Goal: Transaction & Acquisition: Book appointment/travel/reservation

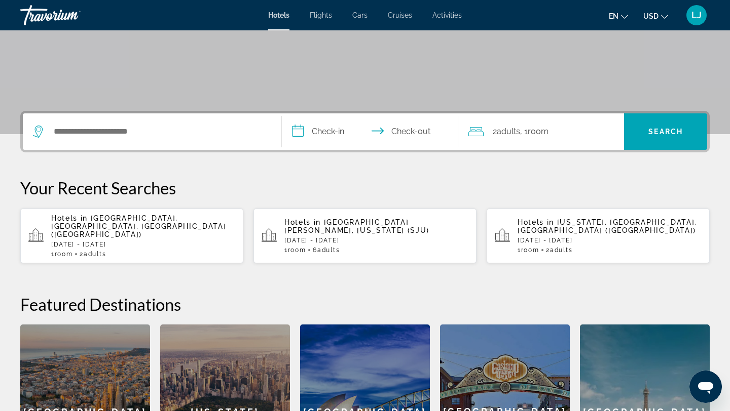
scroll to position [145, 0]
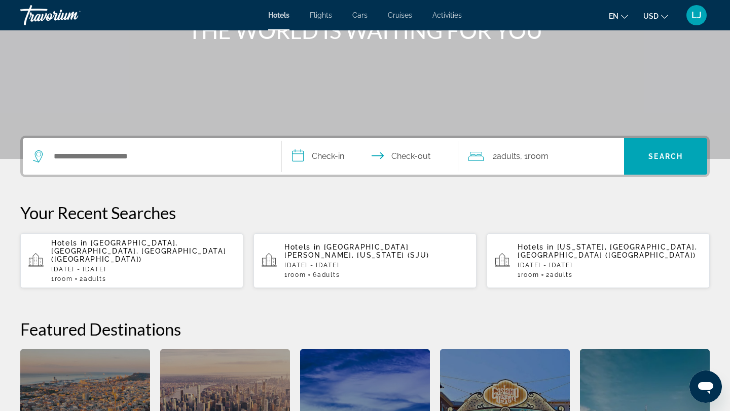
click at [299, 159] on input "**********" at bounding box center [372, 158] width 180 height 40
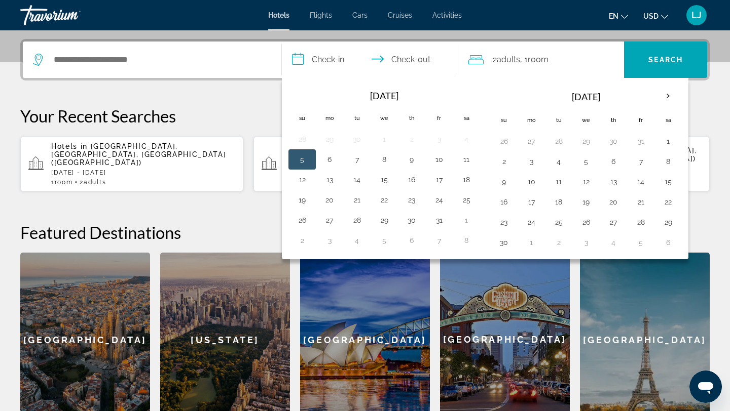
scroll to position [248, 0]
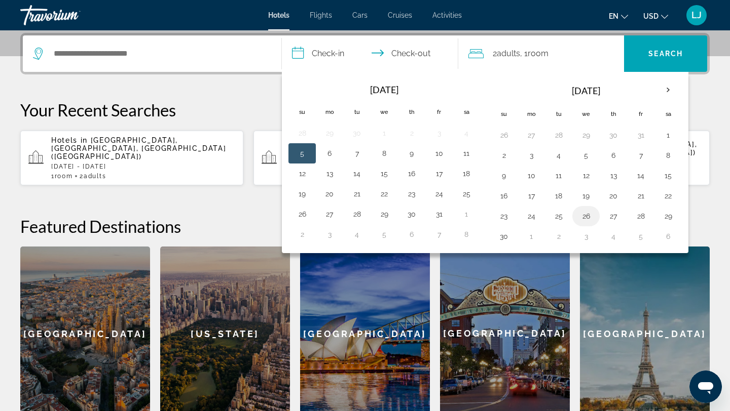
click at [591, 218] on button "26" at bounding box center [586, 216] width 16 height 14
click at [671, 216] on button "29" at bounding box center [668, 216] width 16 height 14
type input "**********"
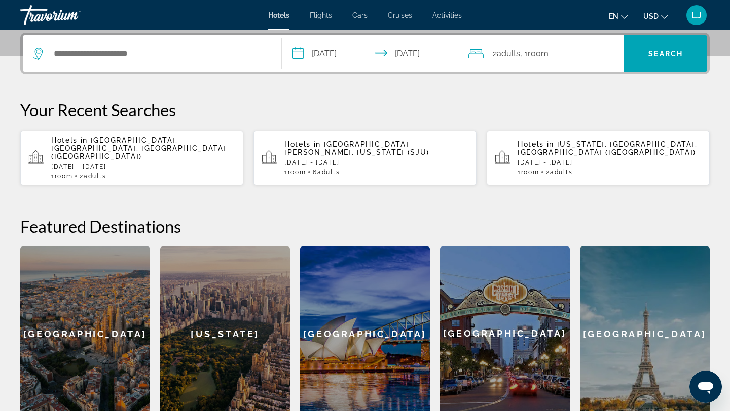
click at [495, 56] on span "2 Adult Adults" at bounding box center [506, 54] width 27 height 14
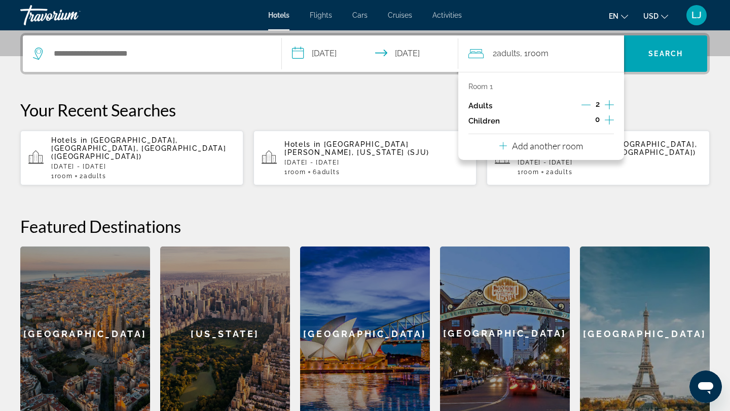
click at [612, 103] on icon "Increment adults" at bounding box center [609, 105] width 9 height 12
click at [672, 52] on span "Search" at bounding box center [665, 54] width 34 height 8
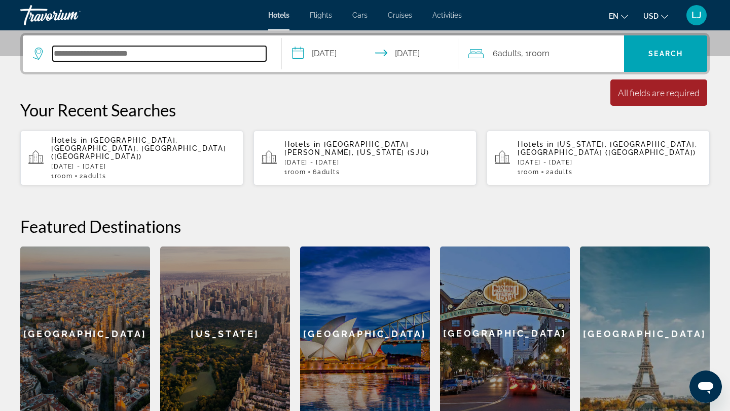
click at [169, 60] on input "Search hotel destination" at bounding box center [159, 53] width 213 height 15
click at [168, 58] on input "Search hotel destination" at bounding box center [159, 53] width 213 height 15
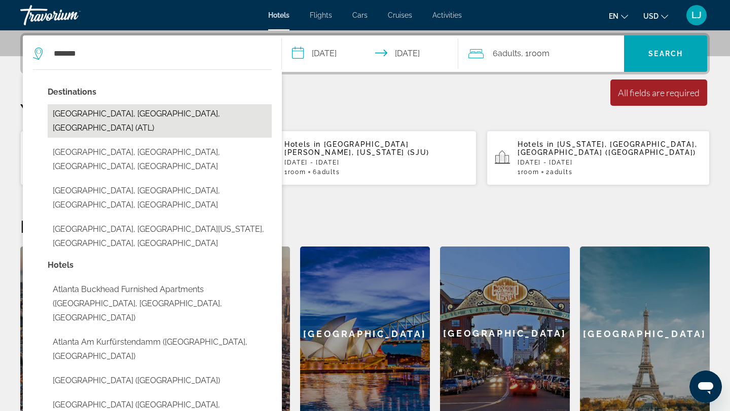
click at [141, 116] on button "[GEOGRAPHIC_DATA], [GEOGRAPHIC_DATA], [GEOGRAPHIC_DATA] (ATL)" at bounding box center [160, 120] width 224 height 33
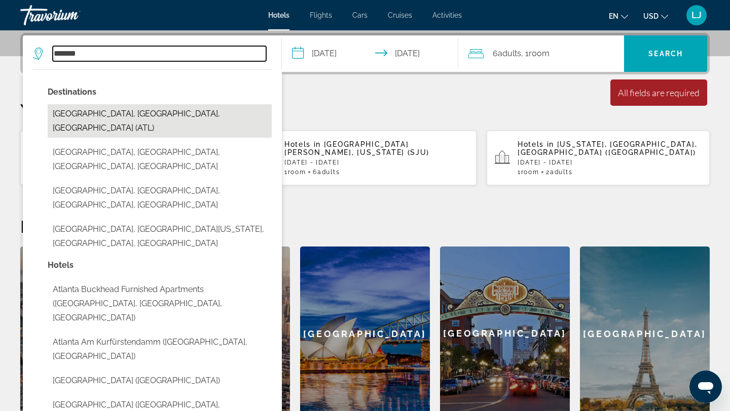
type input "**********"
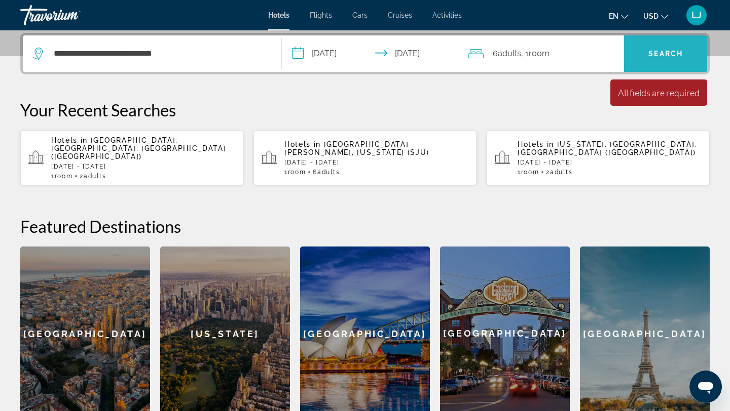
click at [668, 52] on span "Search" at bounding box center [665, 54] width 34 height 8
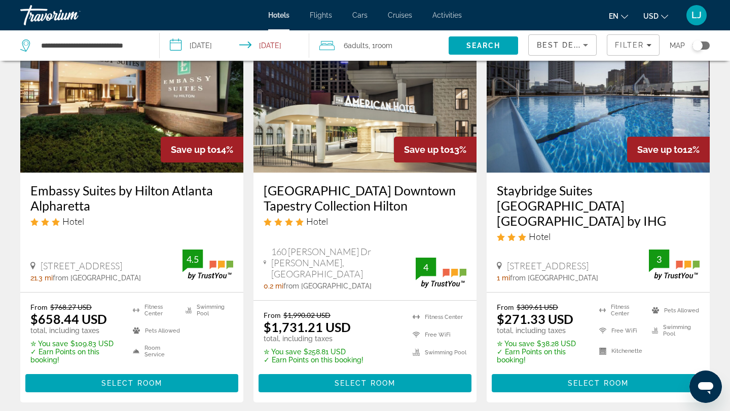
scroll to position [895, 0]
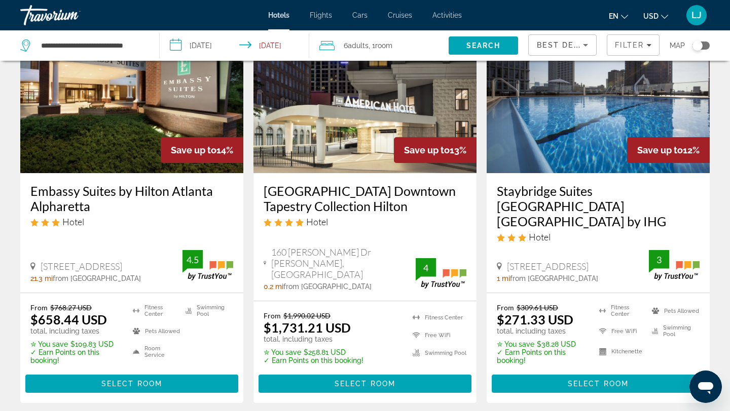
click at [560, 147] on img "Main content" at bounding box center [597, 92] width 223 height 162
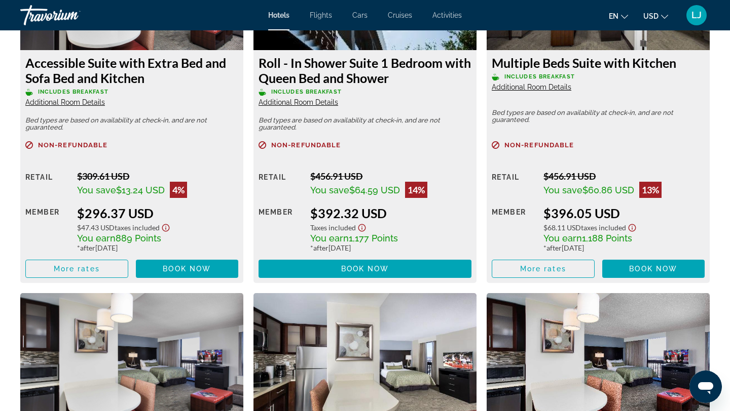
scroll to position [2589, 0]
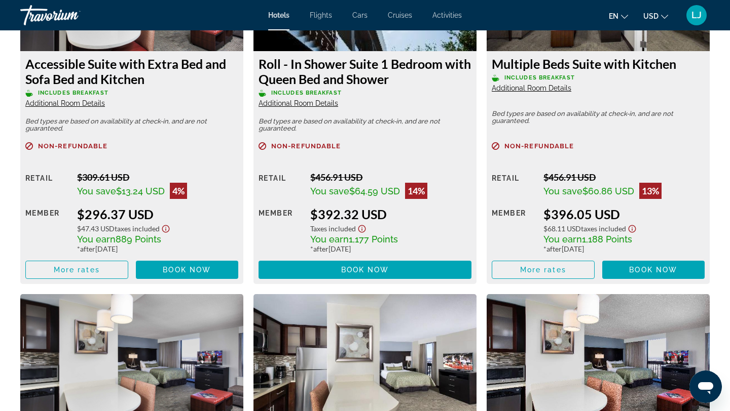
click at [551, 84] on span "Additional Room Details" at bounding box center [532, 88] width 80 height 8
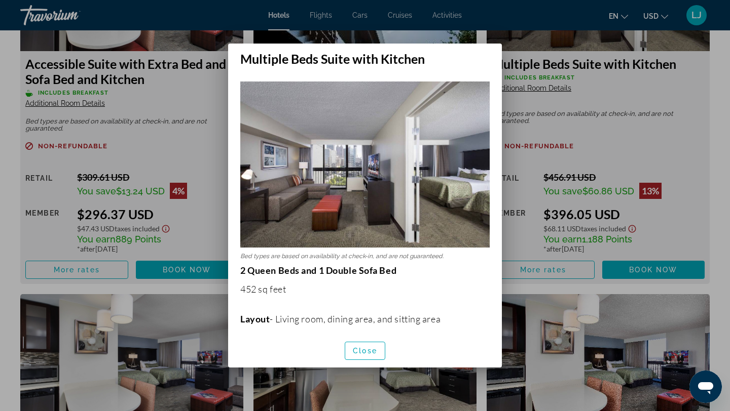
click at [641, 90] on div at bounding box center [365, 205] width 730 height 411
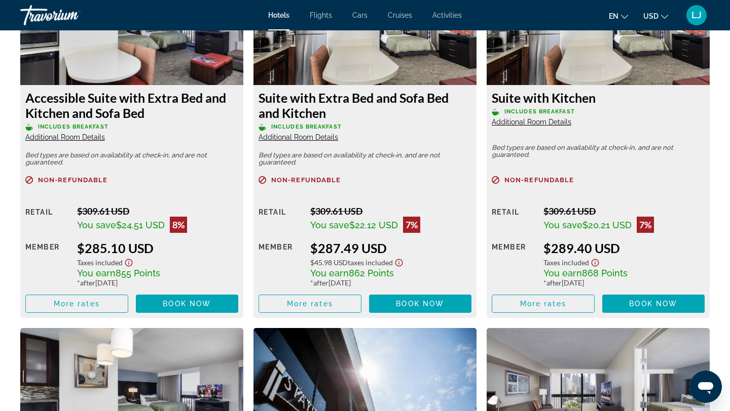
scroll to position [2189, 0]
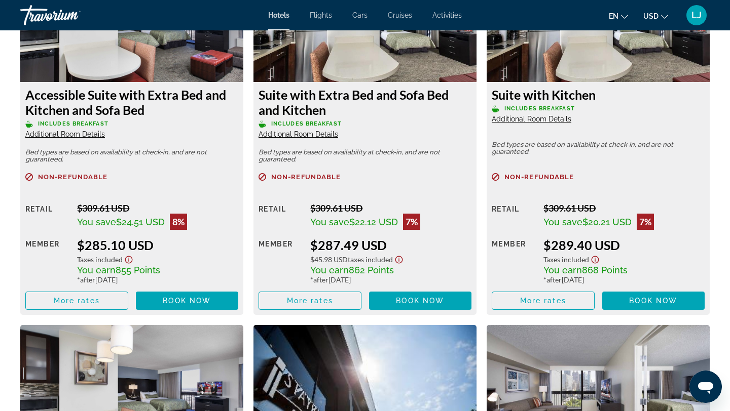
click at [549, 115] on span "Additional Room Details" at bounding box center [532, 119] width 80 height 8
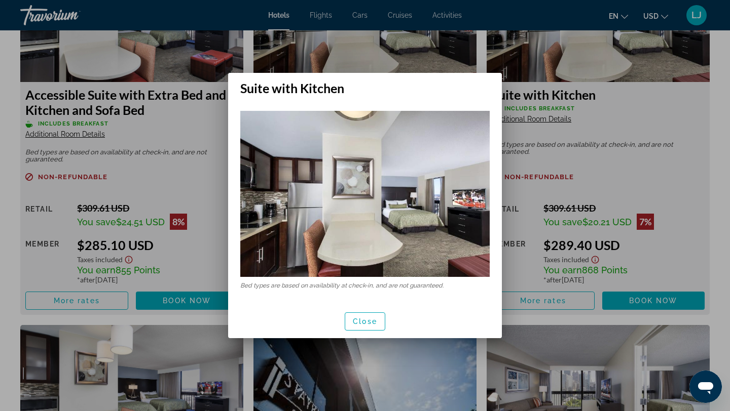
click at [659, 101] on div at bounding box center [365, 205] width 730 height 411
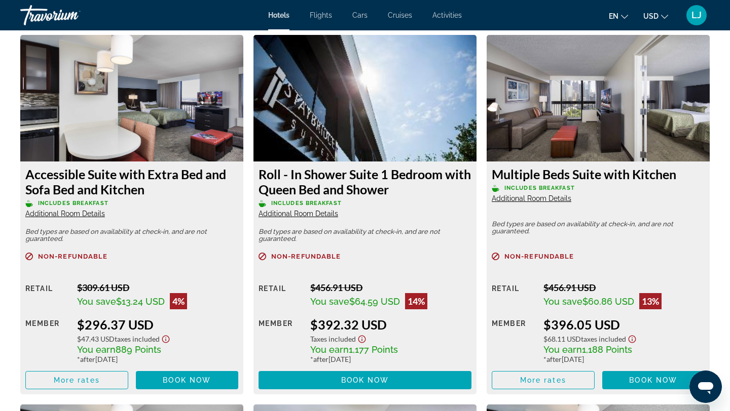
scroll to position [2479, 0]
